Goal: Task Accomplishment & Management: Manage account settings

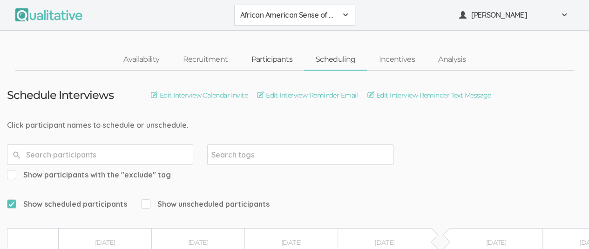
click at [280, 55] on link "Participants" at bounding box center [271, 60] width 64 height 20
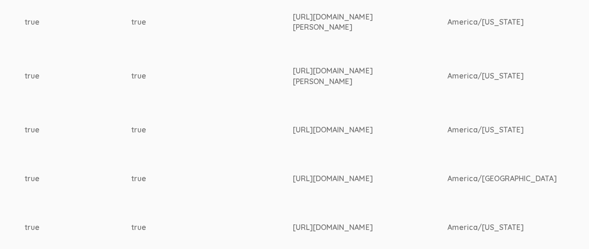
scroll to position [436, 1413]
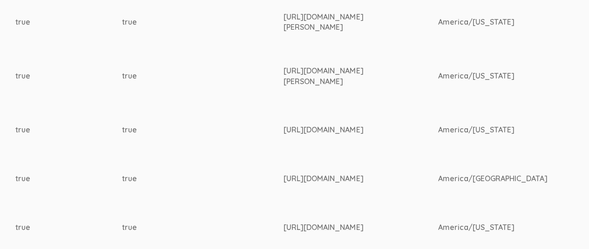
drag, startPoint x: 276, startPoint y: 124, endPoint x: 320, endPoint y: 135, distance: 45.1
click at [320, 135] on div "[URL][DOMAIN_NAME]" at bounding box center [343, 130] width 119 height 11
copy div "[URL][DOMAIN_NAME]"
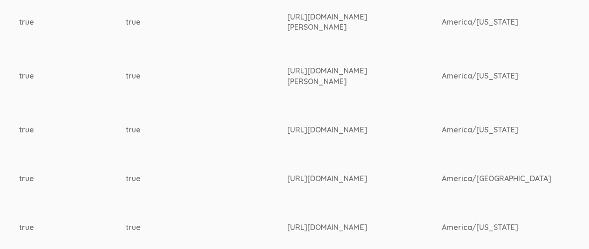
scroll to position [436, 1442]
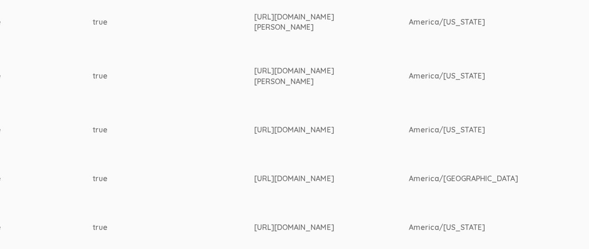
drag, startPoint x: 245, startPoint y: 18, endPoint x: 245, endPoint y: 13, distance: 4.7
click at [286, 21] on div "[URL][DOMAIN_NAME][PERSON_NAME]" at bounding box center [314, 22] width 119 height 21
drag, startPoint x: 246, startPoint y: 15, endPoint x: 346, endPoint y: 26, distance: 101.1
click at [346, 26] on div "[URL][DOMAIN_NAME][PERSON_NAME]" at bounding box center [314, 22] width 119 height 21
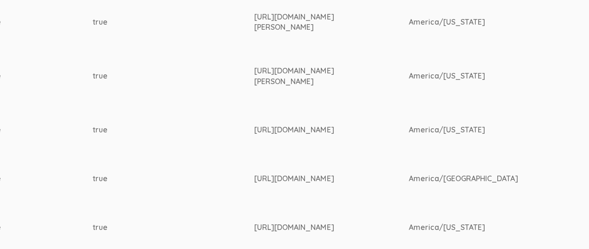
copy div "[URL][DOMAIN_NAME][PERSON_NAME]"
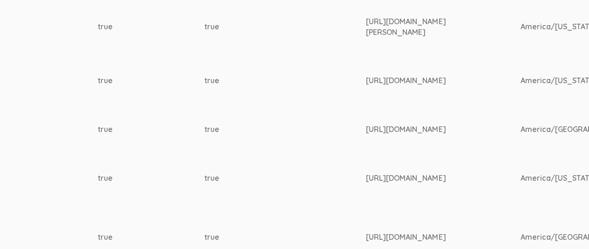
scroll to position [485, 1333]
drag, startPoint x: 355, startPoint y: 22, endPoint x: 435, endPoint y: 34, distance: 80.9
click at [435, 34] on div "[URL][DOMAIN_NAME][PERSON_NAME]" at bounding box center [422, 26] width 119 height 21
copy div "[URL][DOMAIN_NAME][PERSON_NAME]"
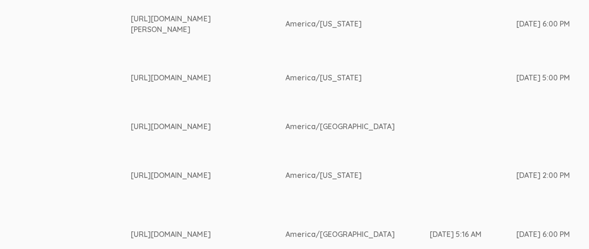
scroll to position [488, 1558]
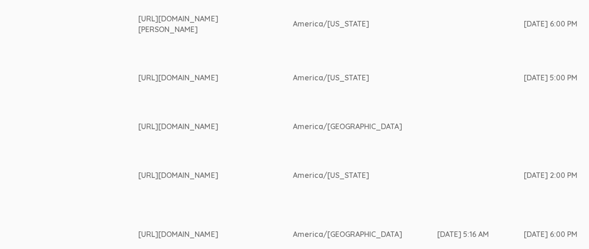
copy div "[URL][DOMAIN_NAME][PERSON_NAME]"
click at [155, 83] on div "[URL][DOMAIN_NAME]" at bounding box center [198, 78] width 119 height 11
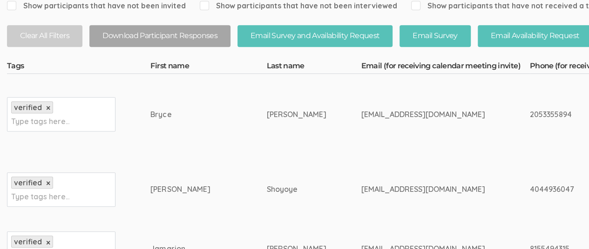
scroll to position [0, 0]
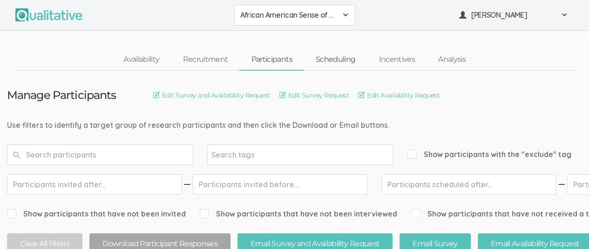
click at [320, 58] on link "Scheduling" at bounding box center [335, 60] width 63 height 20
